Goal: Task Accomplishment & Management: Use online tool/utility

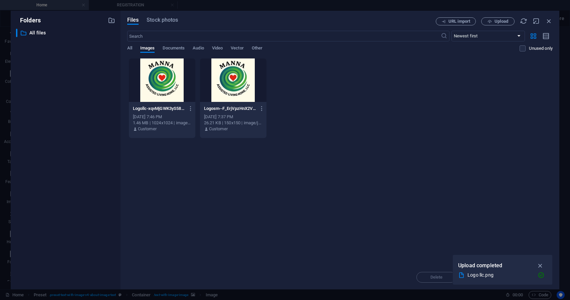
click at [77, 129] on div "​ All files All files" at bounding box center [65, 156] width 99 height 255
click at [541, 266] on icon "button" at bounding box center [541, 265] width 8 height 7
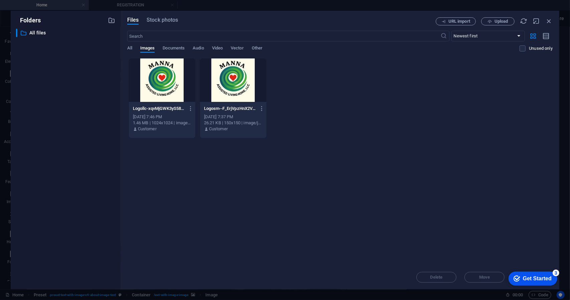
click at [522, 233] on div "Drop files here to upload them instantly Logollc-xqvMjGWK3yS589pDwSAsVA.png Log…" at bounding box center [340, 161] width 426 height 207
drag, startPoint x: 546, startPoint y: 21, endPoint x: 494, endPoint y: 14, distance: 52.8
click at [546, 21] on icon "button" at bounding box center [549, 20] width 7 height 7
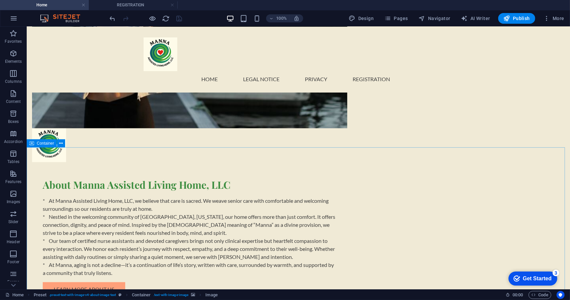
scroll to position [560, 0]
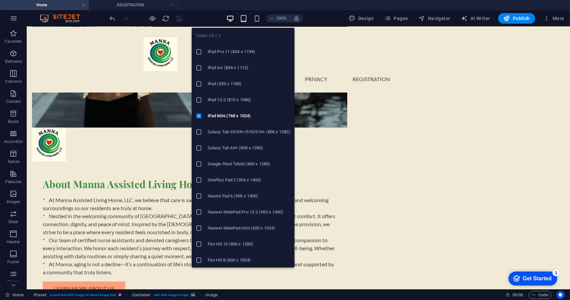
click at [244, 18] on icon "button" at bounding box center [244, 19] width 8 height 8
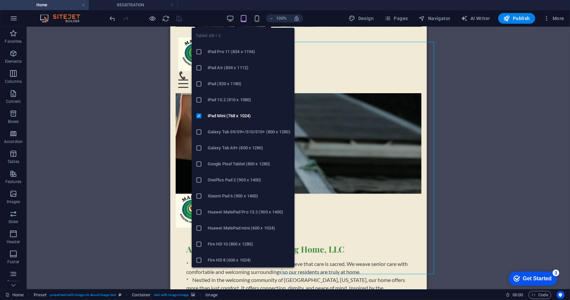
scroll to position [248, 0]
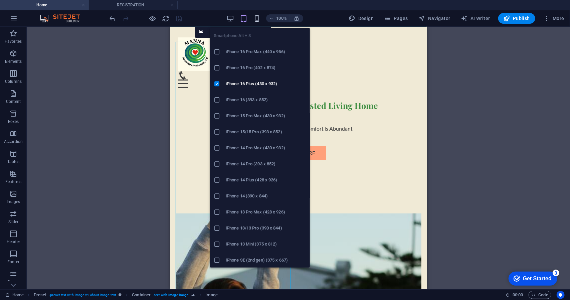
click at [258, 16] on icon "button" at bounding box center [257, 19] width 8 height 8
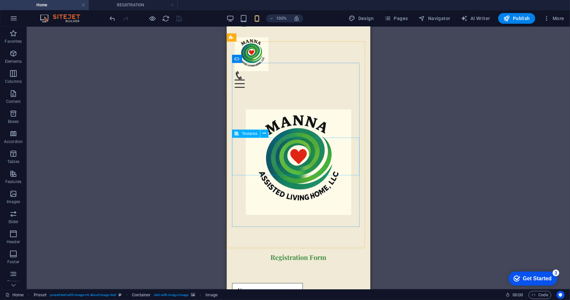
scroll to position [1002, 0]
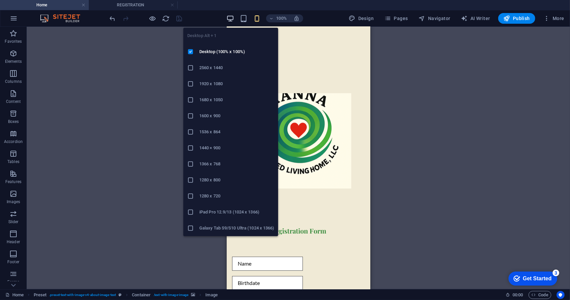
click at [230, 15] on icon "button" at bounding box center [230, 19] width 8 height 8
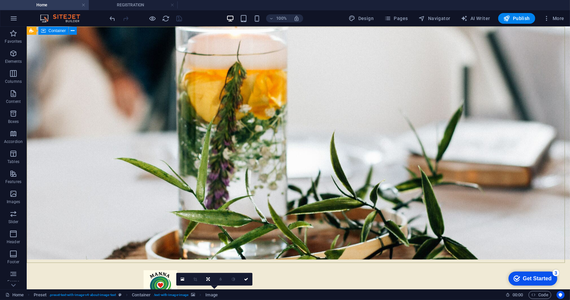
scroll to position [0, 0]
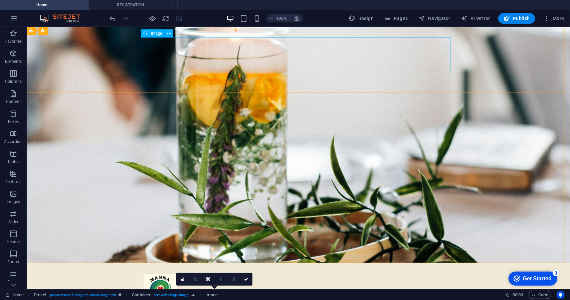
click at [155, 274] on figure at bounding box center [298, 291] width 310 height 34
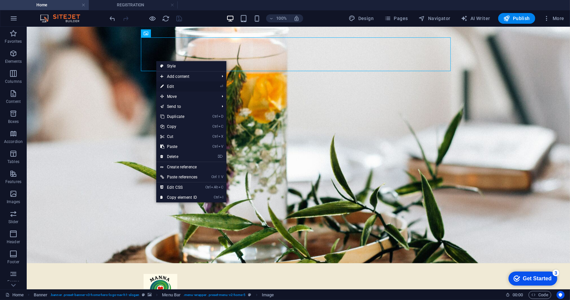
click at [174, 83] on link "⏎ Edit" at bounding box center [178, 87] width 45 height 10
select select "px"
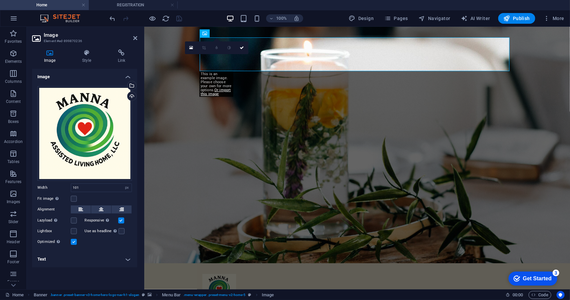
click at [227, 54] on div "0" at bounding box center [216, 47] width 63 height 13
click at [190, 48] on icon at bounding box center [191, 47] width 4 height 5
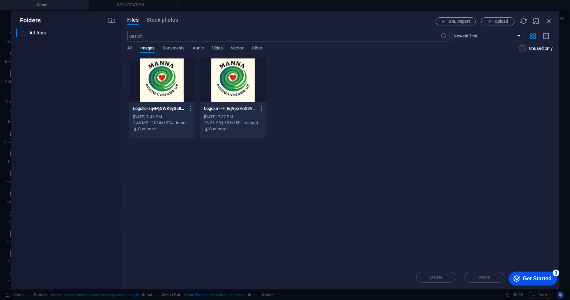
click at [175, 87] on div at bounding box center [162, 79] width 66 height 43
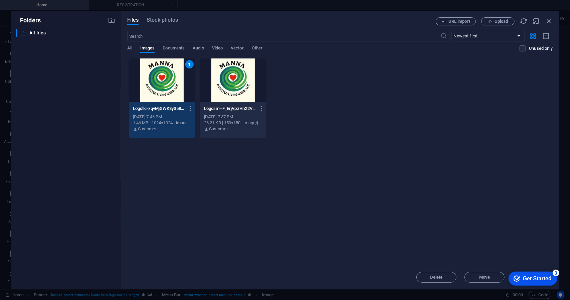
click at [167, 84] on div "1" at bounding box center [162, 79] width 66 height 43
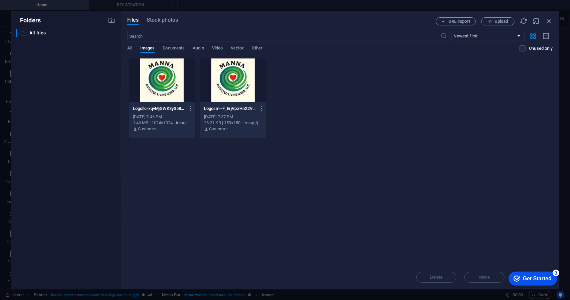
click at [167, 83] on div at bounding box center [162, 79] width 66 height 43
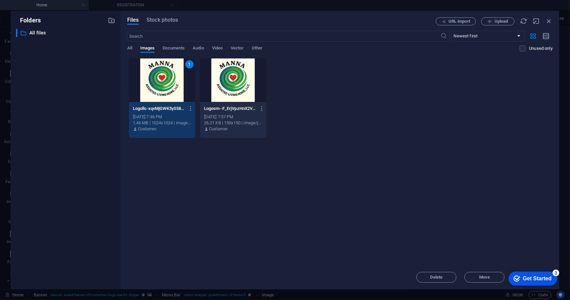
click at [167, 83] on div "1" at bounding box center [162, 79] width 66 height 43
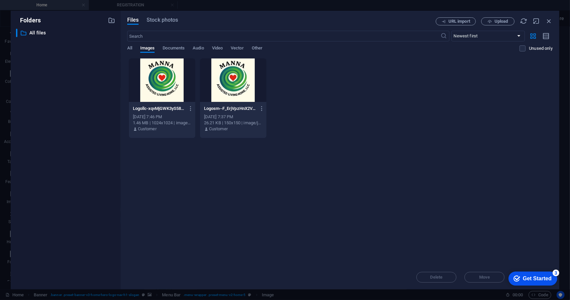
click at [167, 83] on div at bounding box center [162, 79] width 66 height 43
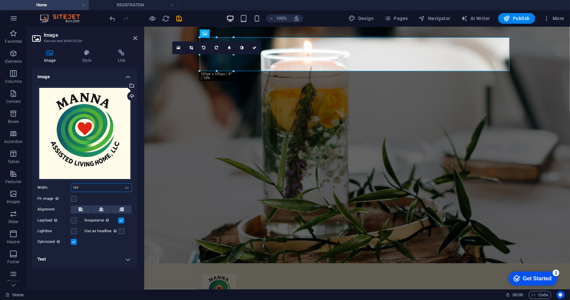
click at [94, 187] on input "101" at bounding box center [101, 188] width 60 height 8
type input "1"
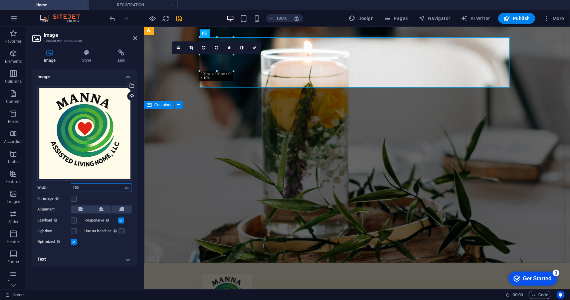
type input "150"
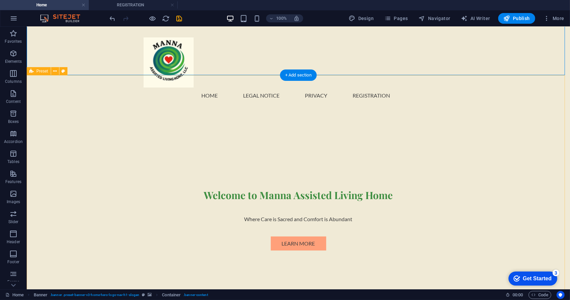
scroll to position [100, 0]
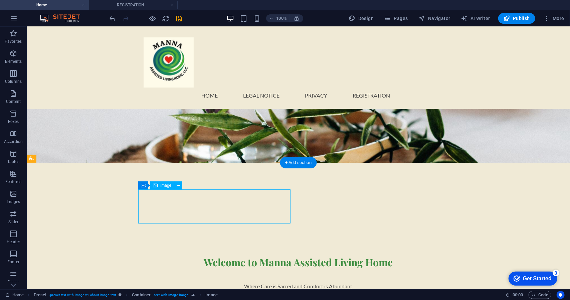
select select "px"
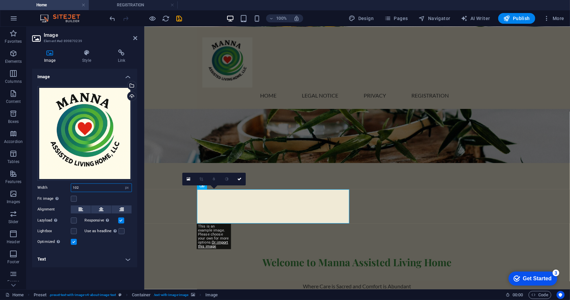
click at [90, 186] on input "102" at bounding box center [101, 188] width 60 height 8
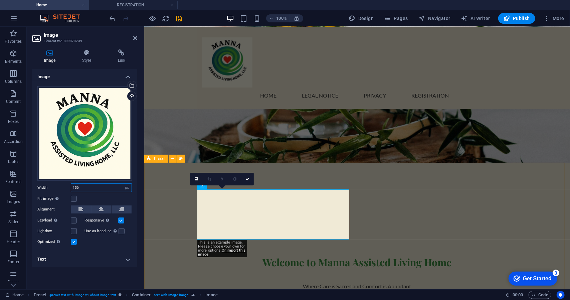
type input "150"
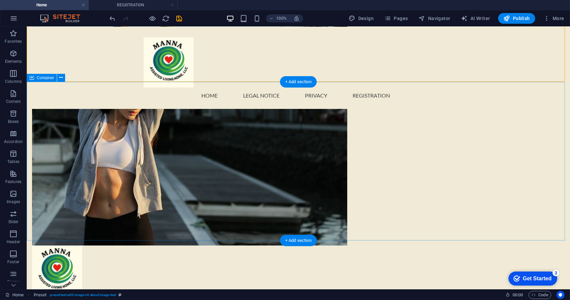
scroll to position [468, 0]
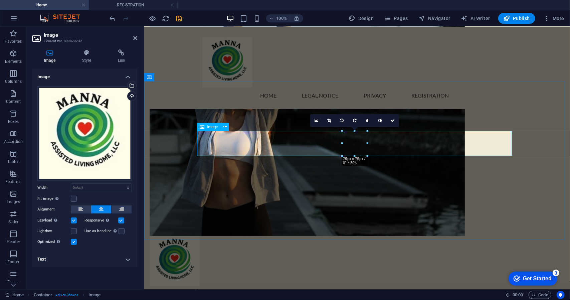
click at [72, 144] on div "Drag files here, click to choose files or select files from Files or our free s…" at bounding box center [84, 133] width 95 height 95
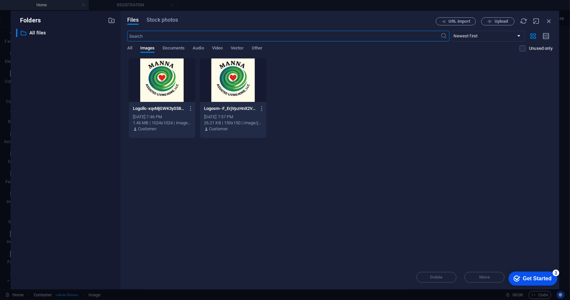
click at [172, 81] on div at bounding box center [162, 79] width 66 height 43
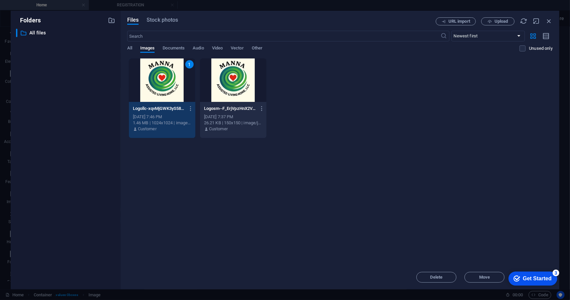
click at [172, 81] on div "1" at bounding box center [162, 79] width 66 height 43
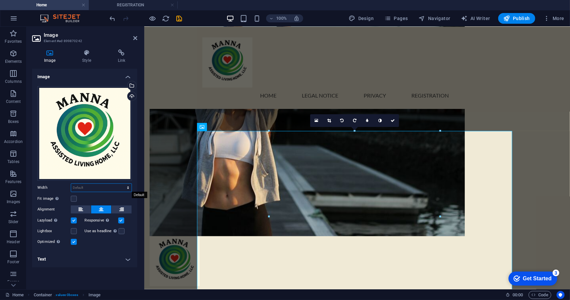
click at [105, 186] on select "Default auto px rem % em vh vw" at bounding box center [101, 188] width 60 height 8
click at [96, 187] on select "Default auto px rem % em vh vw" at bounding box center [101, 188] width 60 height 8
click at [128, 187] on select "Default auto px rem % em vh vw" at bounding box center [101, 188] width 60 height 8
click at [125, 188] on select "Default auto px rem % em vh vw" at bounding box center [101, 188] width 60 height 8
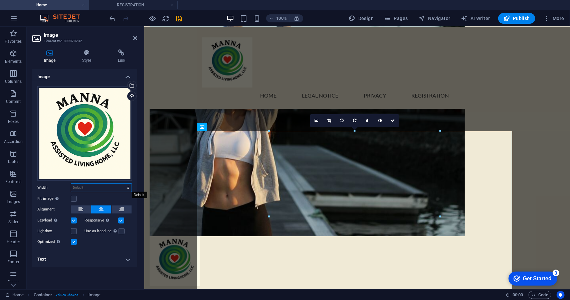
click at [93, 188] on select "Default auto px rem % em vh vw" at bounding box center [101, 188] width 60 height 8
click at [71, 184] on select "Default auto px rem % em vh vw" at bounding box center [101, 188] width 60 height 8
click at [104, 209] on button at bounding box center [101, 209] width 20 height 8
click at [92, 187] on select "Default auto px rem % em vh vw" at bounding box center [101, 188] width 60 height 8
click at [120, 150] on div "Drag files here, click to choose files or select files from Files or our free s…" at bounding box center [84, 133] width 95 height 95
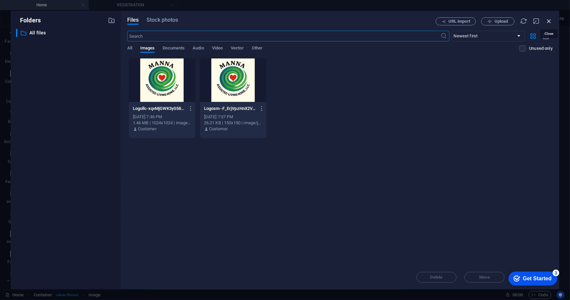
click at [551, 19] on icon "button" at bounding box center [549, 20] width 7 height 7
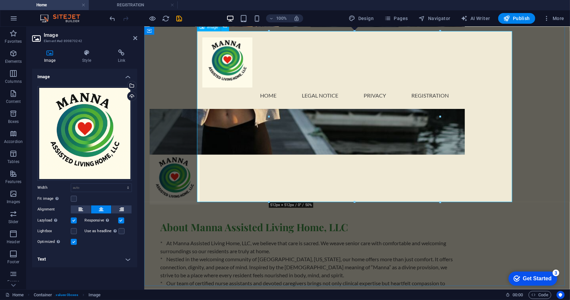
scroll to position [535, 0]
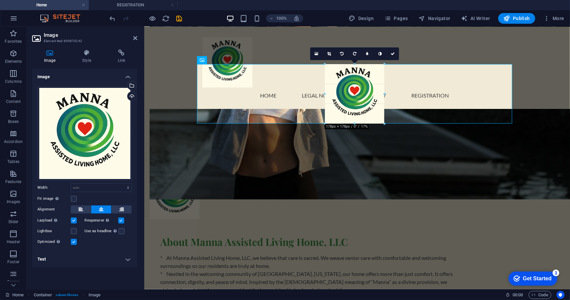
drag, startPoint x: 441, startPoint y: 236, endPoint x: 184, endPoint y: 46, distance: 319.2
select select "px"
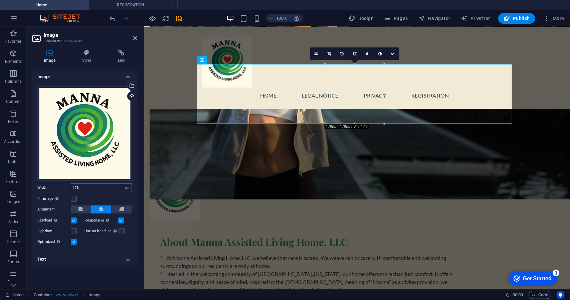
click at [79, 188] on input "number" at bounding box center [101, 188] width 60 height 8
drag, startPoint x: 86, startPoint y: 190, endPoint x: 59, endPoint y: 190, distance: 26.7
click at [59, 190] on div "Width Default auto px rem % em vh vw" at bounding box center [84, 187] width 95 height 9
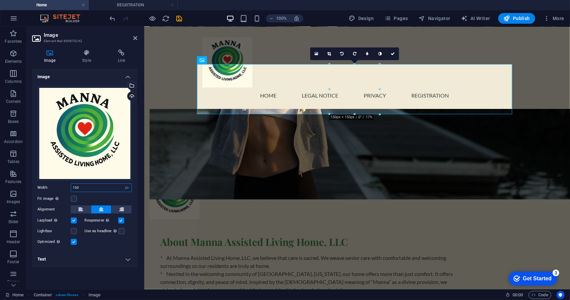
type input "150"
click at [138, 131] on div "Image Style Link Image Drag files here, click to choose files or select files f…" at bounding box center [85, 166] width 116 height 245
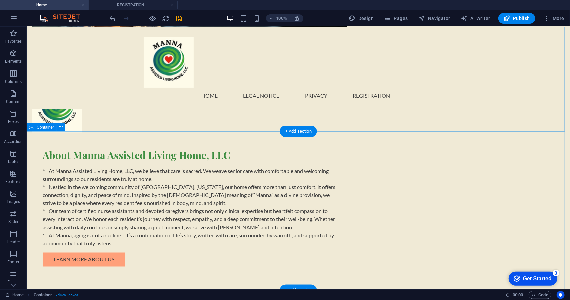
scroll to position [668, 0]
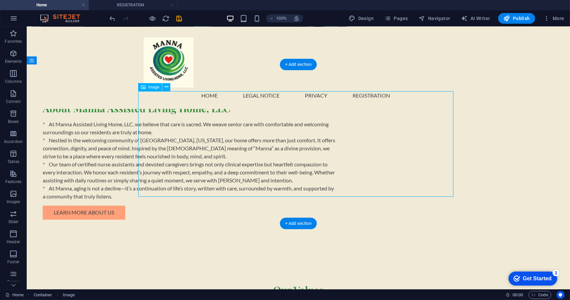
select select "px"
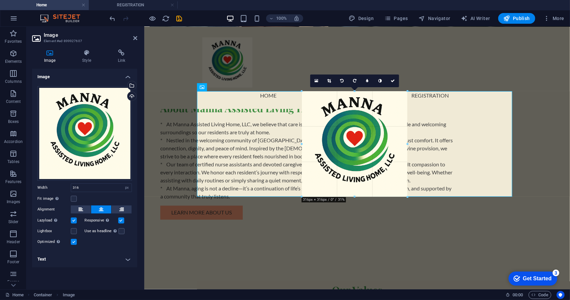
drag, startPoint x: 407, startPoint y: 197, endPoint x: 257, endPoint y: 165, distance: 153.7
click at [405, 189] on div "180 170 160 150 140 130 120 110 100 90 80 70 60 50 40 30 20 10 0 -10 -20 -30 -4…" at bounding box center [355, 144] width 106 height 106
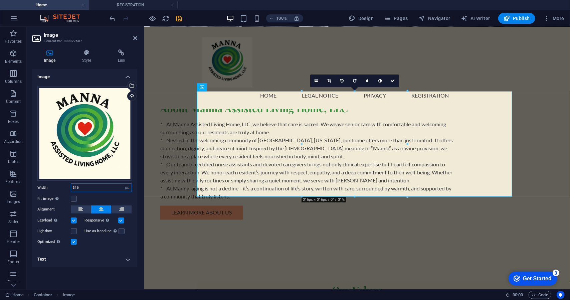
click at [105, 186] on input "316" at bounding box center [101, 188] width 60 height 8
drag, startPoint x: 105, startPoint y: 186, endPoint x: 47, endPoint y: 185, distance: 57.5
click at [47, 185] on div "Width 316 Default auto px rem % em vh vw" at bounding box center [84, 187] width 95 height 9
type input "250"
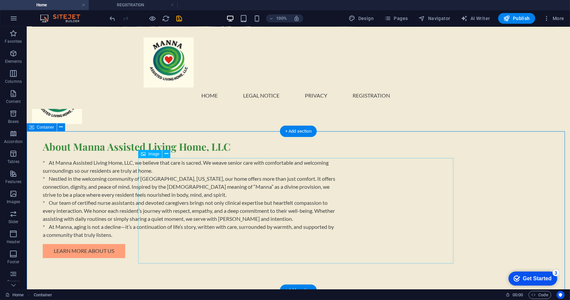
scroll to position [601, 0]
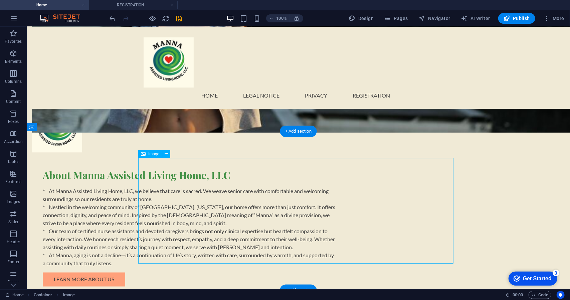
select select "px"
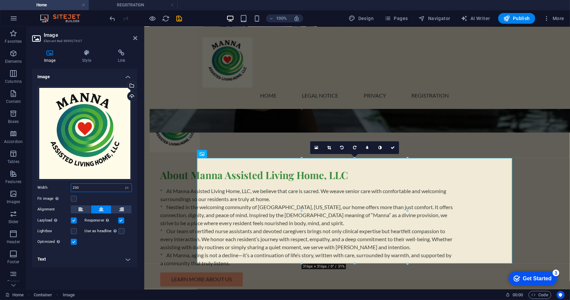
click at [81, 188] on input "250" at bounding box center [101, 188] width 60 height 8
type input "2"
type input "200"
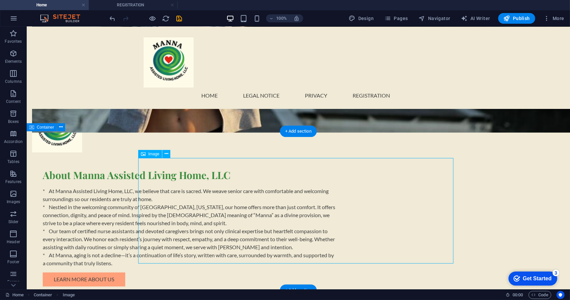
select select "px"
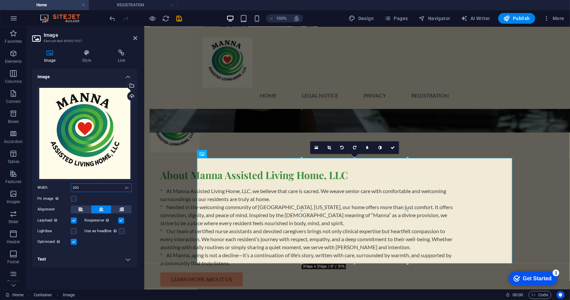
click at [82, 188] on input "200" at bounding box center [101, 188] width 60 height 8
type input "2"
type input "150"
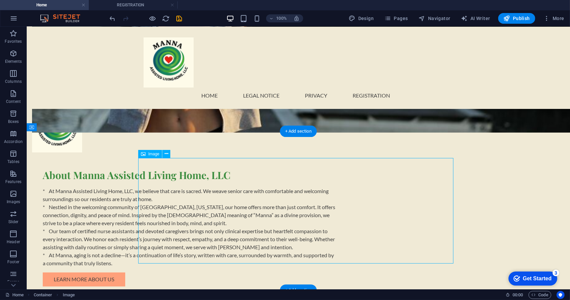
select select "px"
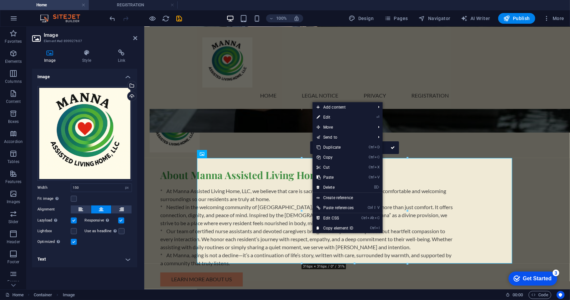
click at [91, 77] on h4 "Image" at bounding box center [84, 75] width 105 height 12
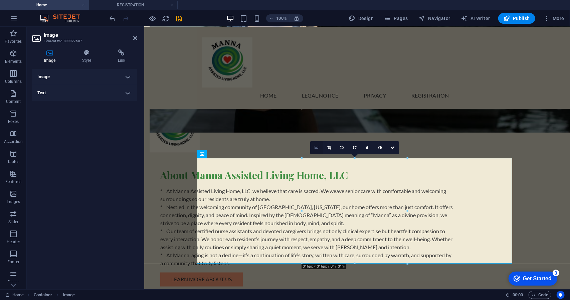
click at [318, 146] on icon at bounding box center [317, 147] width 4 height 5
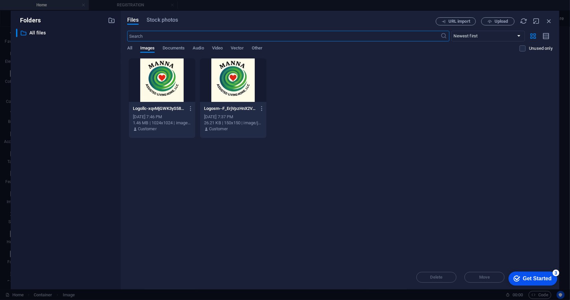
scroll to position [660, 0]
click at [551, 20] on icon "button" at bounding box center [549, 20] width 7 height 7
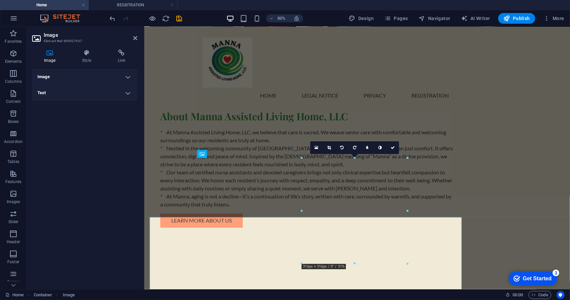
scroll to position [601, 0]
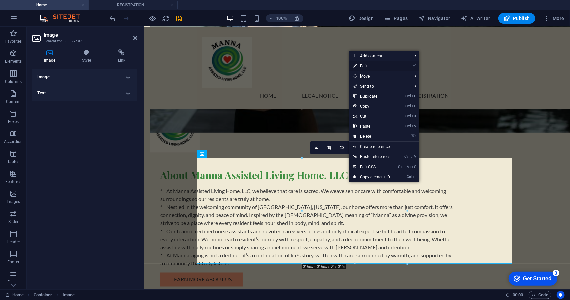
click at [368, 65] on link "⏎ Edit" at bounding box center [371, 66] width 45 height 10
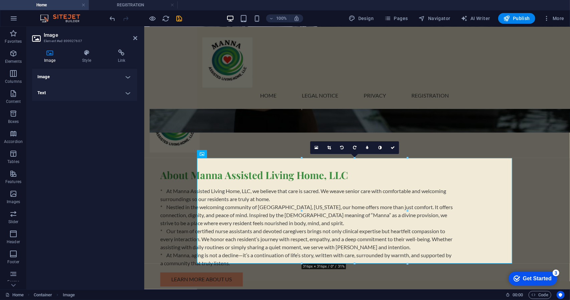
click at [72, 82] on h4 "Image" at bounding box center [84, 77] width 105 height 16
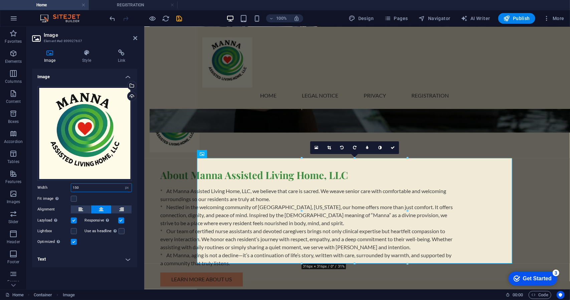
click at [94, 186] on input "150" at bounding box center [101, 188] width 60 height 8
click at [128, 187] on select "Default auto px rem % em vh vw" at bounding box center [126, 188] width 9 height 8
click at [122, 184] on select "Default auto px rem % em vh vw" at bounding box center [126, 188] width 9 height 8
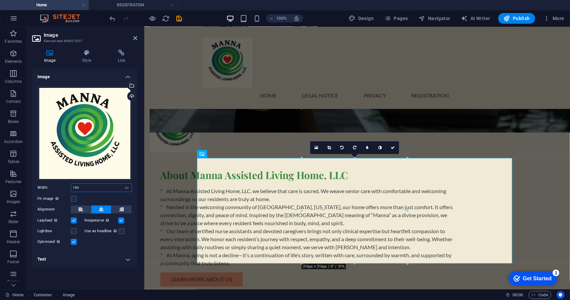
click at [91, 189] on input "150" at bounding box center [101, 188] width 60 height 8
click at [80, 187] on input "150" at bounding box center [101, 188] width 60 height 8
click at [136, 181] on div "Drag files here, click to choose files or select files from Files or our free s…" at bounding box center [84, 166] width 105 height 170
click at [396, 148] on link at bounding box center [393, 147] width 13 height 13
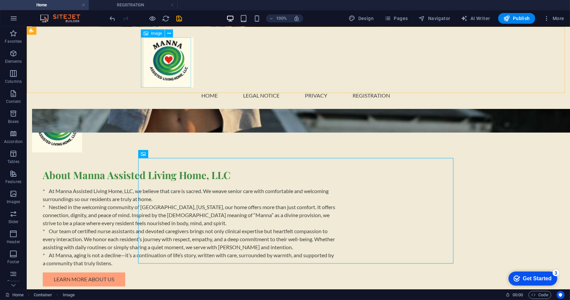
click at [157, 70] on figure at bounding box center [298, 62] width 310 height 50
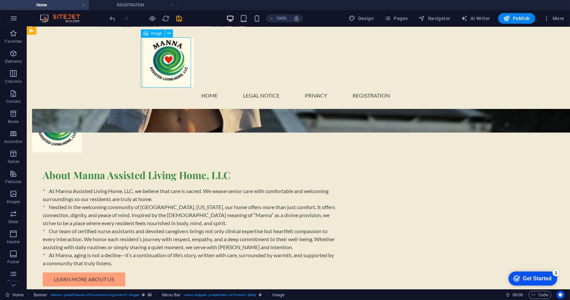
click at [157, 70] on figure at bounding box center [298, 62] width 310 height 50
select select "px"
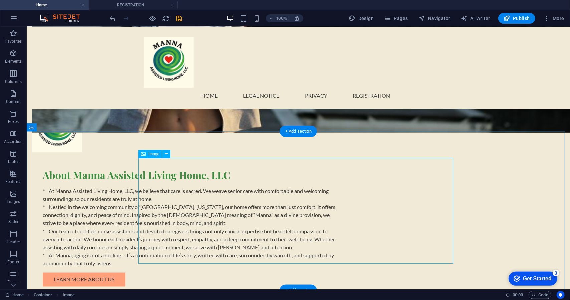
select select "px"
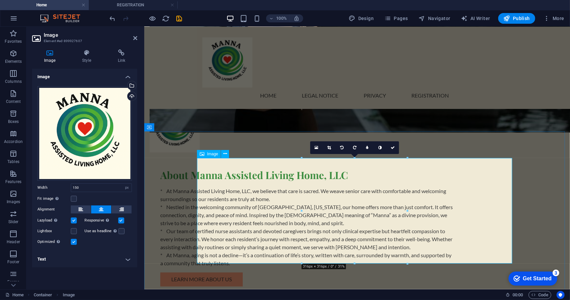
click at [214, 156] on span "Image" at bounding box center [212, 154] width 11 height 4
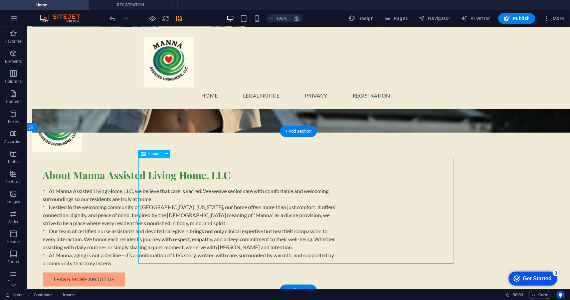
select select "px"
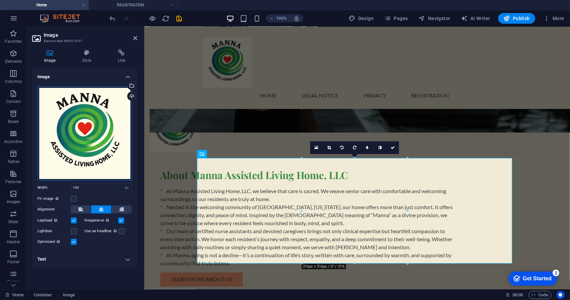
click at [102, 159] on div "Drag files here, click to choose files or select files from Files or our free s…" at bounding box center [84, 133] width 95 height 95
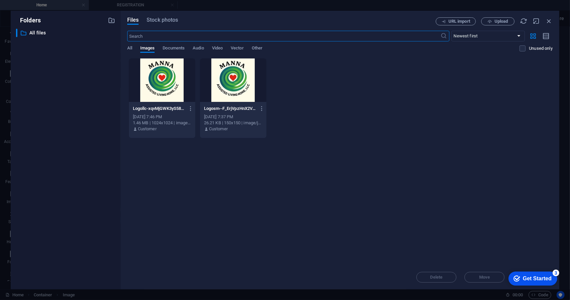
scroll to position [660, 0]
click at [160, 92] on div at bounding box center [162, 79] width 66 height 43
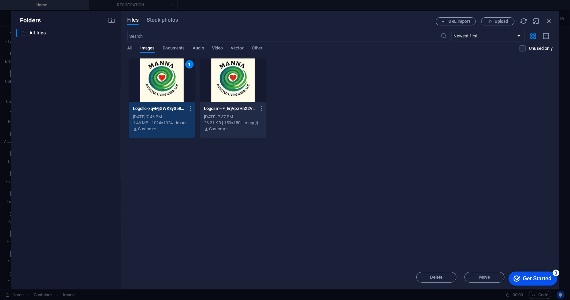
click at [160, 91] on div "1" at bounding box center [162, 79] width 66 height 43
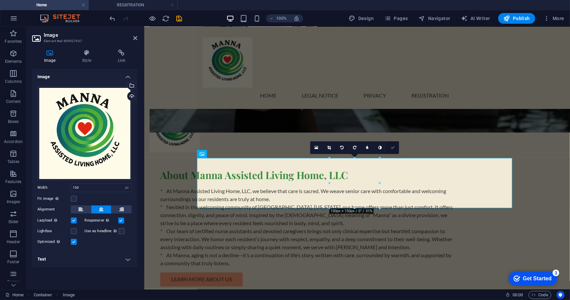
click at [393, 149] on icon at bounding box center [393, 148] width 4 height 4
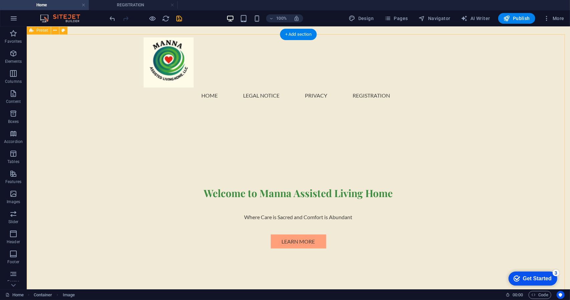
scroll to position [96, 0]
